Goal: Task Accomplishment & Management: Manage account settings

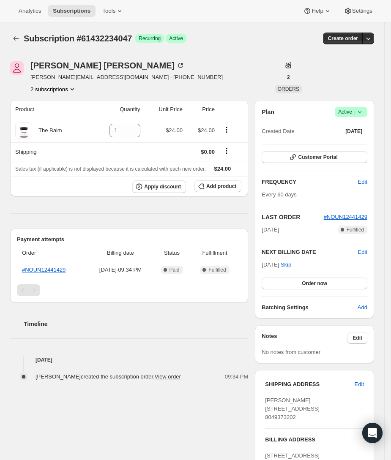
click at [364, 110] on icon at bounding box center [359, 112] width 8 height 8
click at [356, 145] on span "Cancel subscription" at bounding box center [355, 142] width 48 height 6
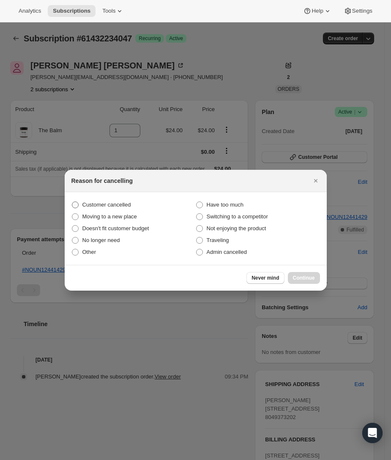
click at [117, 204] on span "Customer cancelled" at bounding box center [106, 205] width 49 height 6
click at [72, 202] on input "Customer cancelled" at bounding box center [72, 202] width 0 height 0
radio input "true"
click at [302, 276] on span "Continue" at bounding box center [304, 278] width 22 height 7
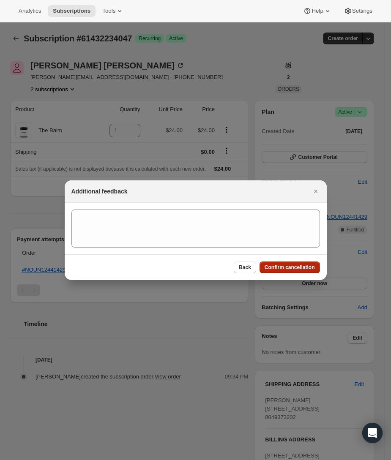
click at [293, 270] on span "Confirm cancellation" at bounding box center [289, 267] width 50 height 7
